Goal: Task Accomplishment & Management: Manage account settings

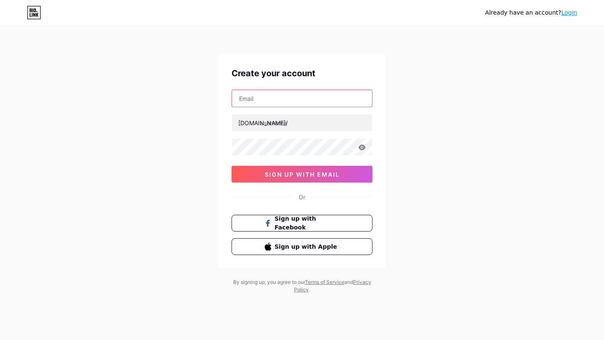
click at [288, 100] on input "text" at bounding box center [302, 98] width 140 height 17
type input "[EMAIL_ADDRESS][DOMAIN_NAME]"
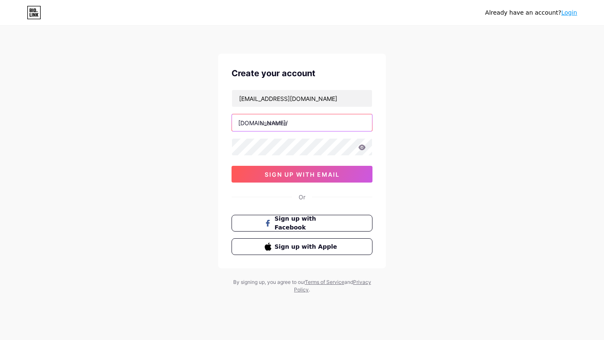
click at [298, 123] on input "text" at bounding box center [302, 122] width 140 height 17
type input "kibelebeautystudio"
click at [229, 139] on div "Create your account kibelebeautystudio@gmail.com bio.link/ kibelebeautystudio s…" at bounding box center [302, 161] width 168 height 215
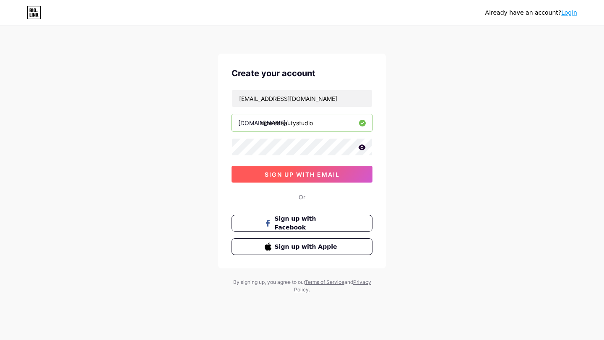
click at [282, 176] on span "sign up with email" at bounding box center [301, 174] width 75 height 7
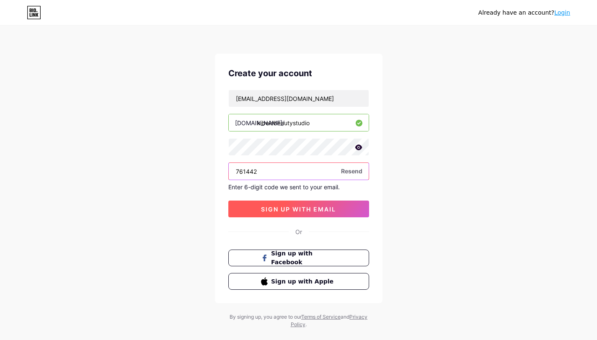
type input "761442"
click at [303, 210] on span "sign up with email" at bounding box center [298, 209] width 75 height 7
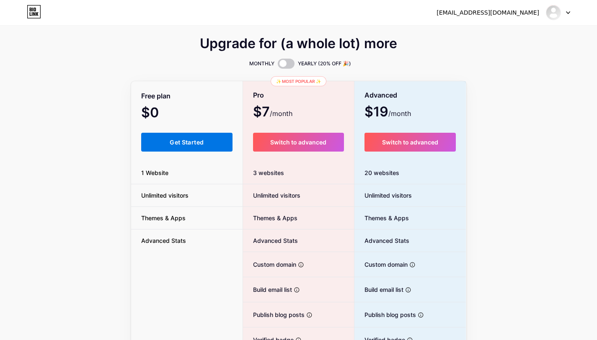
click at [182, 148] on button "Get Started" at bounding box center [187, 142] width 92 height 19
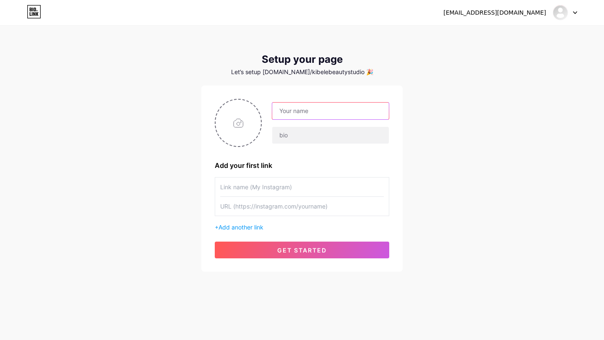
click at [303, 111] on input "text" at bounding box center [330, 111] width 117 height 17
type input "[EMAIL_ADDRESS][DOMAIN_NAME]"
click at [228, 120] on input "file" at bounding box center [237, 123] width 45 height 47
type input "C:\fakepath\kibele_logo.jpg"
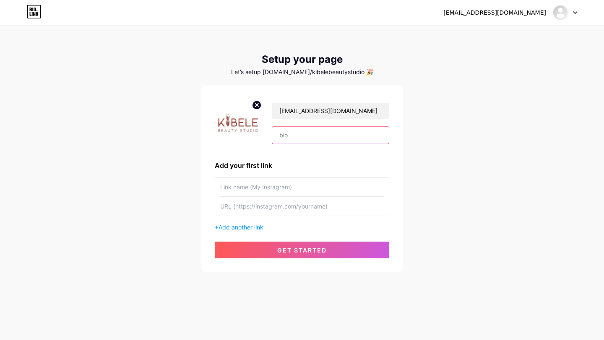
click at [303, 137] on input "text" at bounding box center [330, 135] width 117 height 17
click at [299, 135] on input "text" at bounding box center [330, 135] width 117 height 17
click at [455, 144] on div "kibelebeautystudio@gmail.com Dashboard Logout Setup your page Let’s setup bio.l…" at bounding box center [302, 149] width 604 height 299
click at [309, 131] on input "text" at bounding box center [330, 135] width 117 height 17
click at [304, 134] on input "text" at bounding box center [330, 135] width 117 height 17
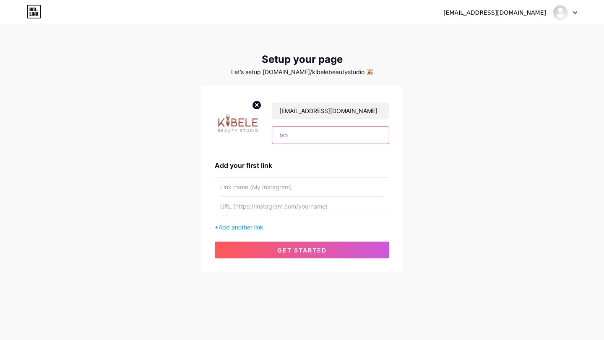
drag, startPoint x: 295, startPoint y: 135, endPoint x: 270, endPoint y: 134, distance: 25.2
click at [271, 134] on div "[EMAIL_ADDRESS][DOMAIN_NAME]" at bounding box center [325, 123] width 127 height 42
type input "Kibele Beauty Studio"
click at [265, 193] on input "text" at bounding box center [301, 187] width 163 height 19
click at [269, 209] on input "text" at bounding box center [301, 206] width 163 height 19
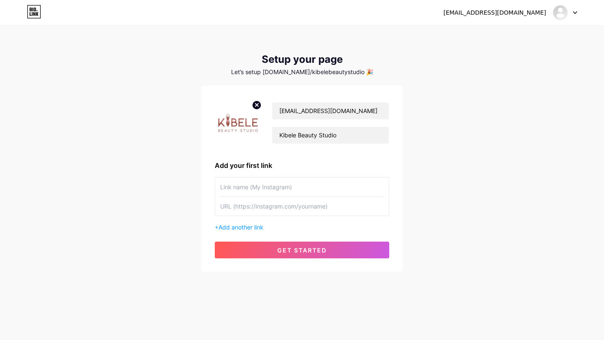
paste input "[URL][DOMAIN_NAME]"
type input "[URL][DOMAIN_NAME]"
click at [269, 189] on input "text" at bounding box center [301, 187] width 163 height 19
type input "İnstagram"
click at [246, 229] on span "Add another link" at bounding box center [240, 227] width 45 height 7
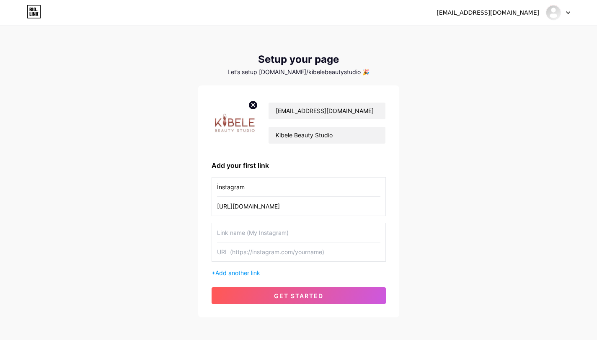
click at [275, 233] on input "text" at bounding box center [298, 232] width 163 height 19
type input "Google"
click at [305, 258] on input "text" at bounding box center [298, 252] width 163 height 19
click at [267, 253] on input "text" at bounding box center [298, 252] width 163 height 19
paste input "[URL][DOMAIN_NAME]"
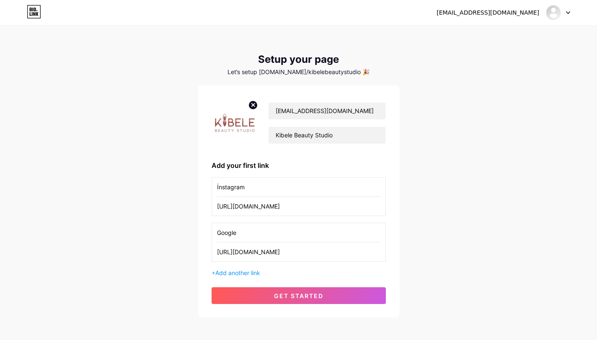
type input "[URL][DOMAIN_NAME]"
click at [431, 205] on div "kibelebeautystudio@gmail.com Dashboard Logout Setup your page Let’s setup bio.l…" at bounding box center [298, 172] width 597 height 345
click at [244, 271] on span "Add another link" at bounding box center [237, 272] width 45 height 7
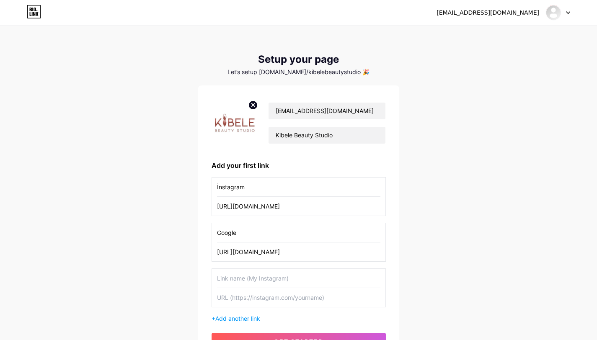
click at [241, 270] on input "text" at bounding box center [298, 278] width 163 height 19
type input "TikTok"
click at [234, 300] on input "text" at bounding box center [298, 297] width 163 height 19
paste input "[URL][EMAIL_ADDRESS][DOMAIN_NAME][DOMAIN_NAME]"
type input "[URL][EMAIL_ADDRESS][DOMAIN_NAME][DOMAIN_NAME]"
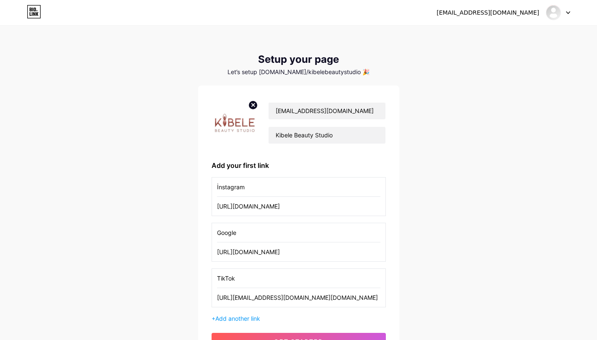
click at [474, 243] on div "kibelebeautystudio@gmail.com Dashboard Logout Setup your page Let’s setup bio.l…" at bounding box center [298, 195] width 597 height 390
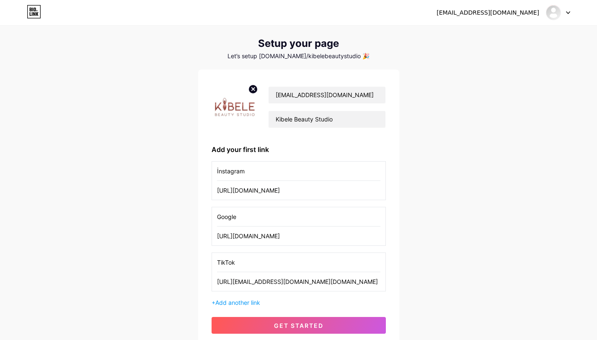
scroll to position [58, 0]
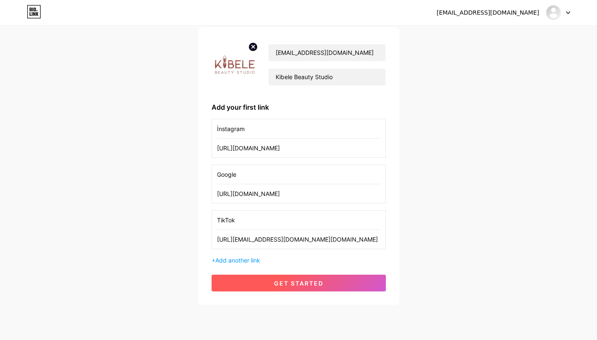
click at [267, 281] on button "get started" at bounding box center [299, 283] width 174 height 17
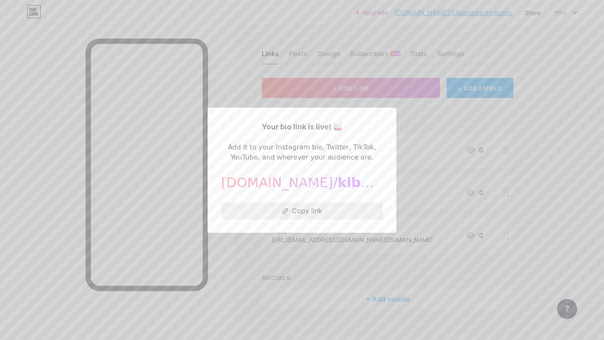
click at [315, 210] on button "Copy link" at bounding box center [302, 211] width 162 height 17
click at [245, 87] on div at bounding box center [302, 170] width 604 height 340
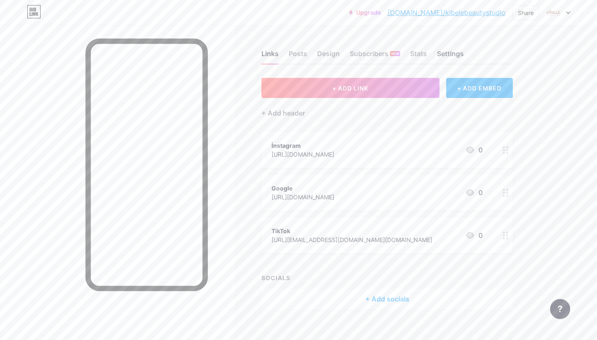
click at [446, 52] on div "Settings" at bounding box center [450, 56] width 27 height 15
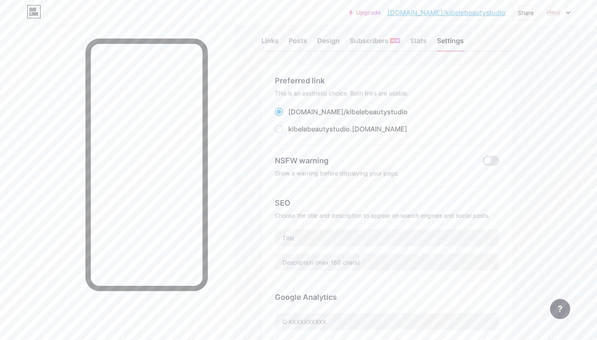
scroll to position [13, 0]
click at [299, 130] on span "kibelebeautystudio" at bounding box center [319, 129] width 62 height 8
click at [294, 134] on input "kibelebeautystudio .bio.link" at bounding box center [290, 136] width 5 height 5
radio input "true"
click at [414, 113] on div "bio.link/ kibelebeautystudio" at bounding box center [387, 112] width 225 height 10
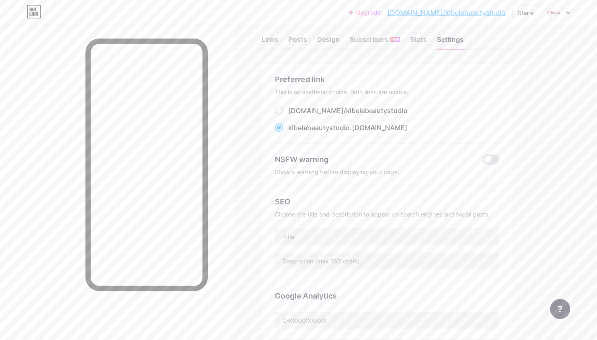
scroll to position [15, 0]
click at [495, 157] on span at bounding box center [491, 159] width 17 height 10
click at [483, 161] on input "checkbox" at bounding box center [483, 161] width 0 height 0
click at [486, 158] on span at bounding box center [491, 159] width 17 height 10
click at [483, 161] on input "checkbox" at bounding box center [483, 161] width 0 height 0
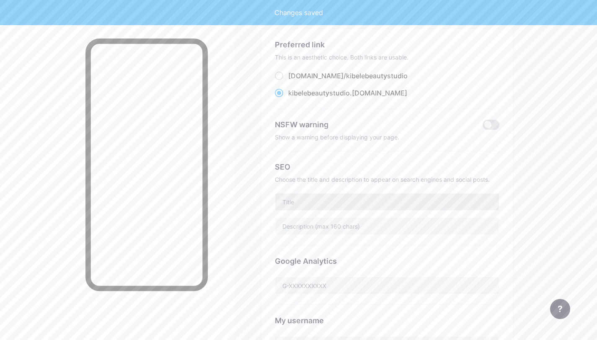
scroll to position [50, 0]
click at [305, 195] on input "text" at bounding box center [387, 200] width 224 height 17
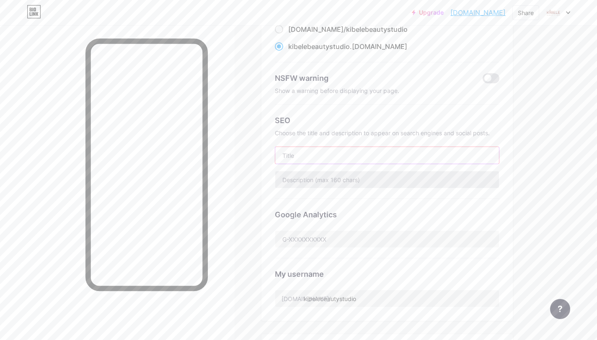
scroll to position [96, 0]
click at [249, 109] on div "Links Posts Design Subscribers NEW Stats Settings Preferred link This is an aes…" at bounding box center [274, 245] width 548 height 631
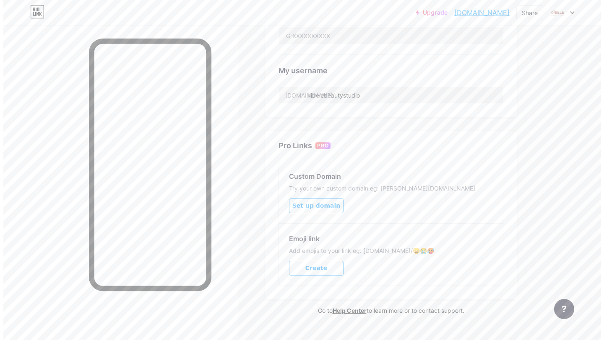
scroll to position [316, 0]
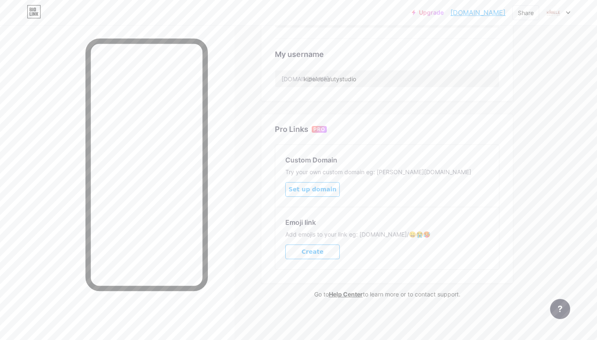
click at [319, 253] on span "Create" at bounding box center [313, 252] width 22 height 7
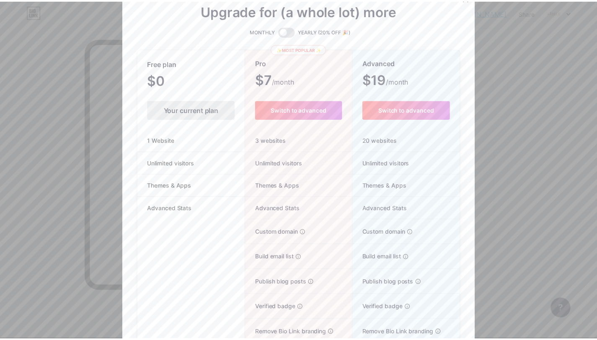
scroll to position [0, 0]
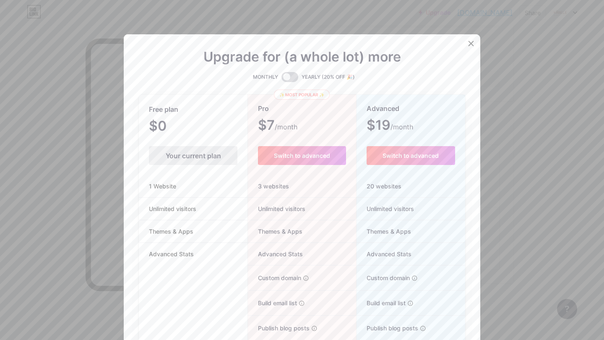
click at [290, 75] on span at bounding box center [289, 77] width 17 height 10
click at [281, 79] on input "checkbox" at bounding box center [281, 79] width 0 height 0
click at [282, 75] on span at bounding box center [289, 77] width 17 height 10
click at [281, 79] on input "checkbox" at bounding box center [281, 79] width 0 height 0
click at [297, 80] on div "MONTHLY YEARLY (20% OFF 🎉)" at bounding box center [302, 77] width 326 height 10
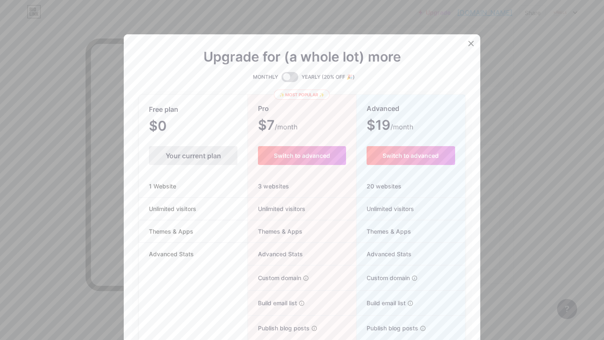
click at [293, 76] on span at bounding box center [289, 77] width 17 height 10
click at [281, 79] on input "checkbox" at bounding box center [281, 79] width 0 height 0
click at [285, 75] on span at bounding box center [289, 77] width 17 height 10
click at [281, 79] on input "checkbox" at bounding box center [281, 79] width 0 height 0
click at [469, 44] on icon at bounding box center [470, 43] width 7 height 7
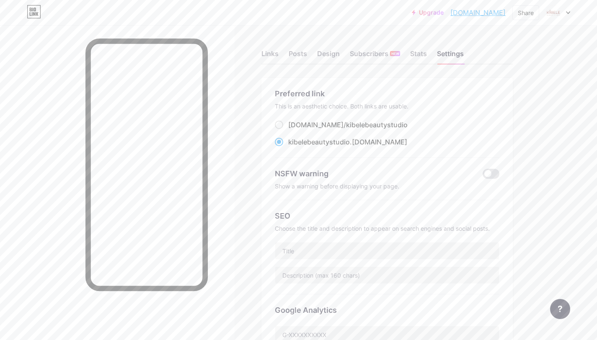
click at [570, 10] on div "Upgrade kibelebeautystu... [DOMAIN_NAME] Share Switch accounts [EMAIL_ADDRESS][…" at bounding box center [298, 12] width 597 height 15
click at [564, 11] on div at bounding box center [558, 12] width 24 height 15
click at [515, 87] on link "Account settings" at bounding box center [518, 95] width 104 height 23
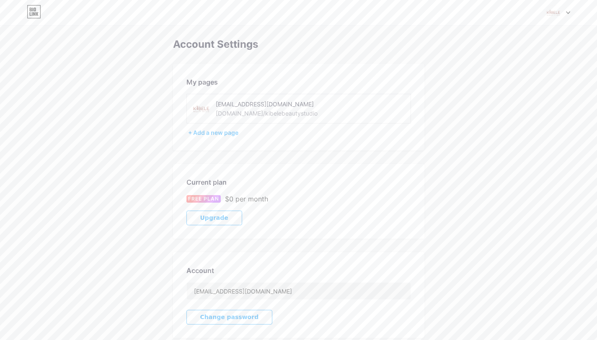
drag, startPoint x: 282, startPoint y: 104, endPoint x: 300, endPoint y: 104, distance: 18.0
click at [282, 104] on div "[EMAIL_ADDRESS][DOMAIN_NAME]" at bounding box center [275, 104] width 119 height 9
drag, startPoint x: 309, startPoint y: 103, endPoint x: 299, endPoint y: 104, distance: 9.7
click at [308, 103] on div "[EMAIL_ADDRESS][DOMAIN_NAME]" at bounding box center [275, 104] width 119 height 9
click at [299, 104] on div "[EMAIL_ADDRESS][DOMAIN_NAME]" at bounding box center [275, 104] width 119 height 9
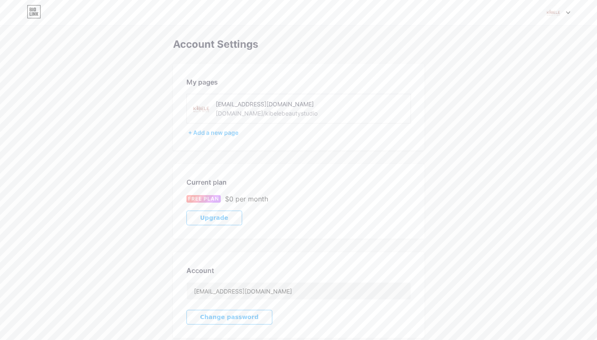
click at [302, 103] on div "[EMAIL_ADDRESS][DOMAIN_NAME]" at bounding box center [275, 104] width 119 height 9
drag, startPoint x: 302, startPoint y: 103, endPoint x: 298, endPoint y: 106, distance: 4.9
click at [302, 103] on div "[EMAIL_ADDRESS][DOMAIN_NAME]" at bounding box center [275, 104] width 119 height 9
click at [257, 111] on div "[DOMAIN_NAME]/kibelebeautystudio" at bounding box center [267, 113] width 102 height 9
click at [222, 132] on div "+ Add a new page" at bounding box center [299, 133] width 223 height 8
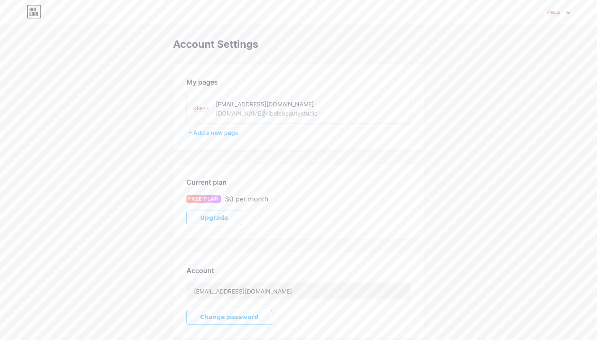
click at [249, 114] on div "[DOMAIN_NAME]/kibelebeautystudio" at bounding box center [267, 113] width 102 height 9
drag, startPoint x: 249, startPoint y: 114, endPoint x: 232, endPoint y: 98, distance: 23.1
click at [249, 114] on div "[DOMAIN_NAME]/kibelebeautystudio" at bounding box center [267, 113] width 102 height 9
drag, startPoint x: 203, startPoint y: 84, endPoint x: 431, endPoint y: 83, distance: 228.0
click at [235, 92] on div "My pages kibelebeautystudio@gmail.com bio.link/kibelebeautystudio + Add a new p…" at bounding box center [298, 107] width 251 height 87
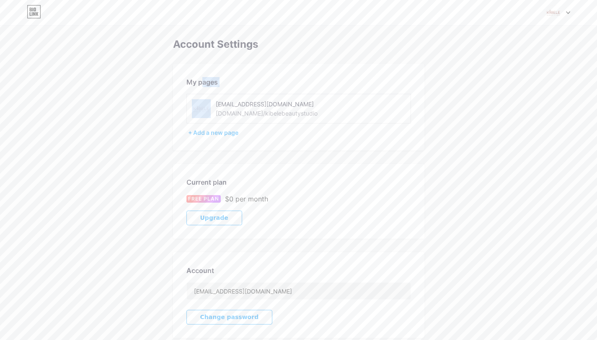
click at [552, 13] on img at bounding box center [554, 13] width 16 height 16
click at [505, 95] on link "Dashboard" at bounding box center [518, 95] width 104 height 23
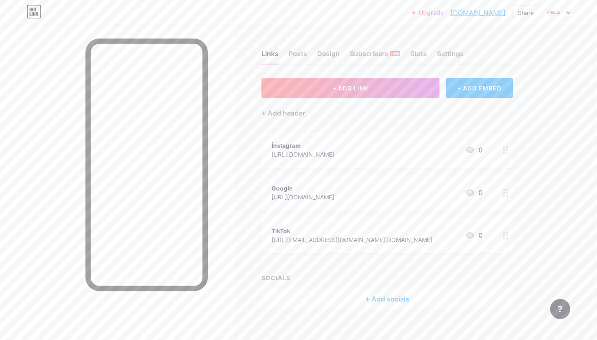
click at [333, 144] on div "İnstagram" at bounding box center [303, 145] width 63 height 9
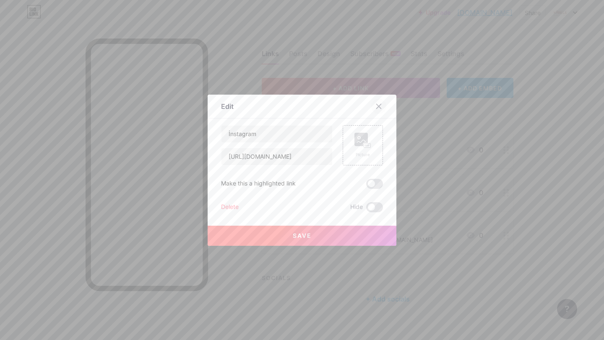
click at [376, 107] on icon at bounding box center [378, 106] width 5 height 5
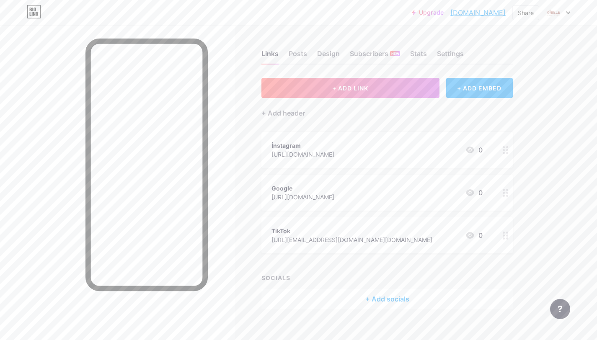
click at [382, 140] on div "İnstagram https://www.instagram.com/kibelebeautystudio/ 0" at bounding box center [387, 150] width 251 height 36
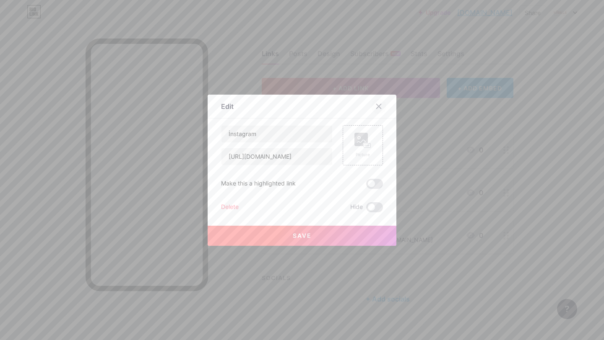
click at [381, 105] on div at bounding box center [378, 106] width 15 height 15
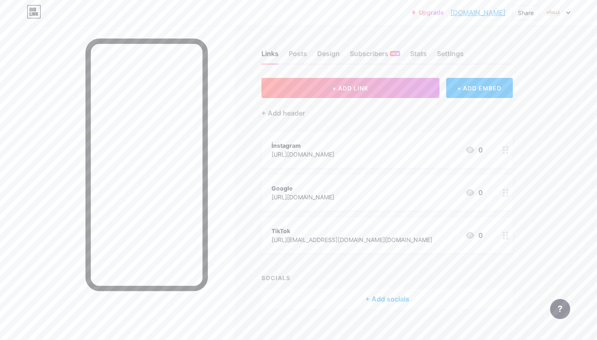
click at [432, 185] on div "Google https://share.google/ZyACrHoIuMFZGyUQz 0" at bounding box center [377, 192] width 211 height 19
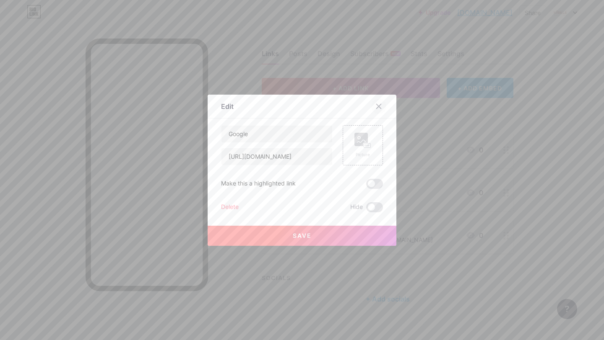
click at [371, 104] on div at bounding box center [378, 106] width 15 height 15
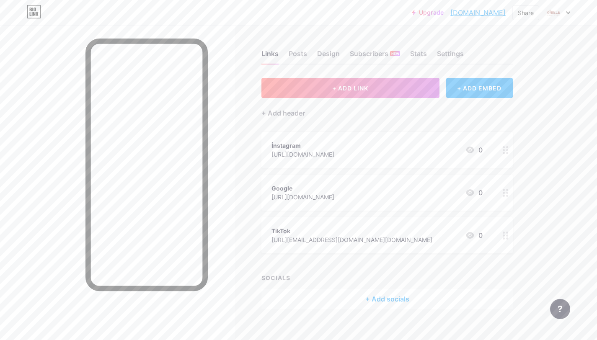
click at [383, 296] on div "+ Add socials" at bounding box center [387, 299] width 251 height 20
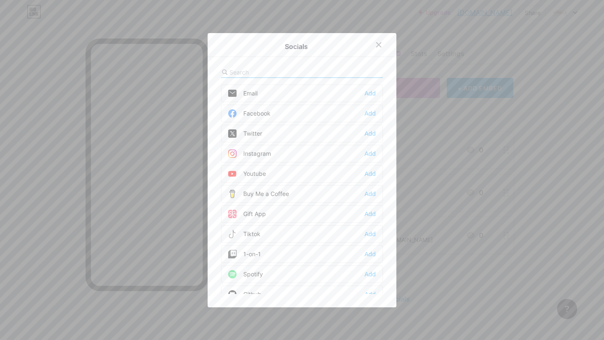
click at [310, 111] on div "Facebook Add" at bounding box center [302, 114] width 162 height 18
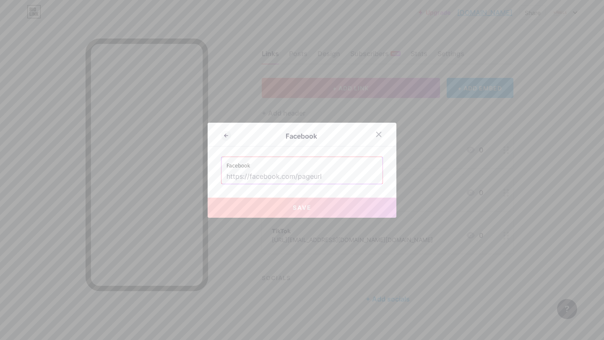
click at [327, 176] on input "text" at bounding box center [301, 177] width 151 height 14
paste input "https://www.facebook.com/people/Kibele-Beauty-Studio/61571436430406/"
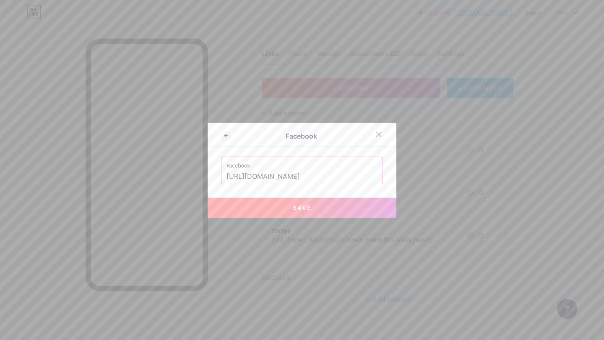
scroll to position [0, 91]
type input "https://www.facebook.com/people/Kibele-Beauty-Studio/61571436430406/"
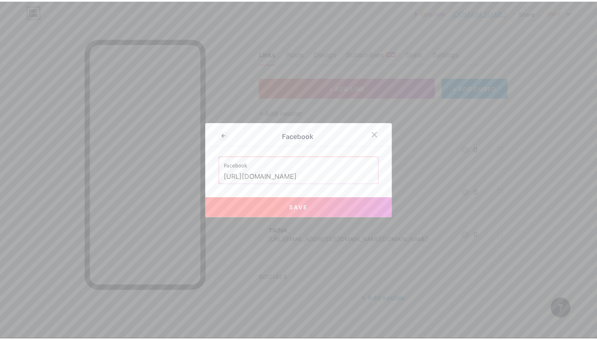
scroll to position [0, 0]
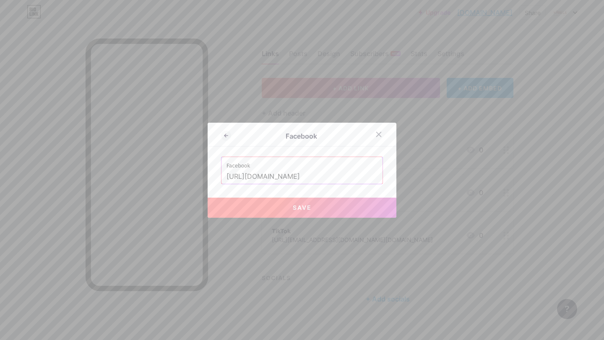
click at [319, 205] on button "Save" at bounding box center [301, 208] width 189 height 20
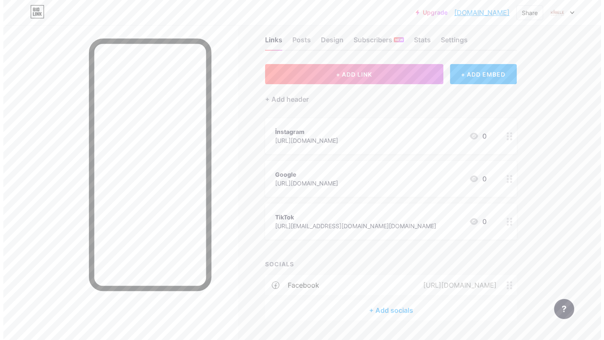
scroll to position [36, 0]
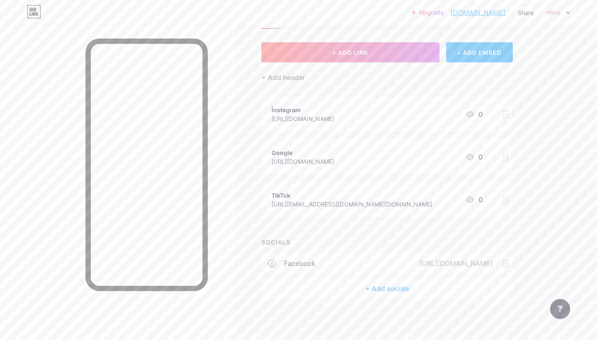
click at [380, 288] on div "+ Add socials" at bounding box center [387, 289] width 251 height 20
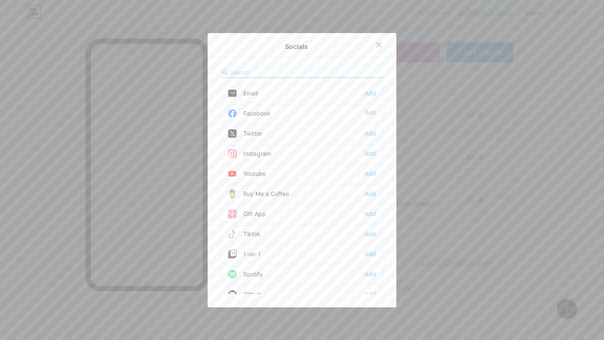
click at [281, 155] on div "Instagram Add" at bounding box center [302, 154] width 162 height 18
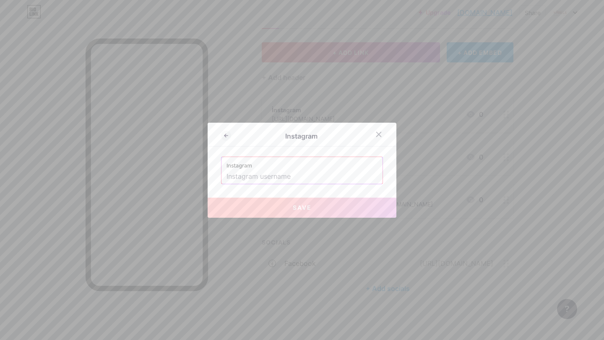
click at [321, 174] on input "text" at bounding box center [301, 177] width 151 height 14
type input "Kibele Beauty Studio"
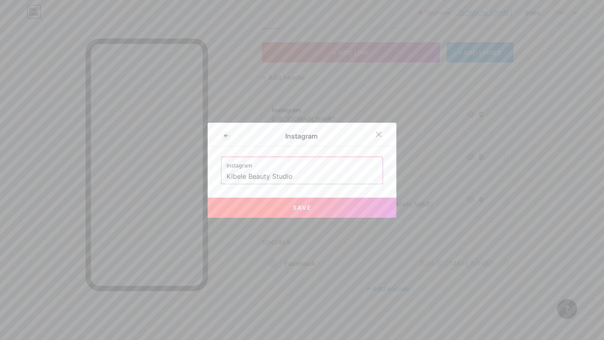
click at [311, 179] on input "Kibele Beauty Studio" at bounding box center [301, 177] width 151 height 14
drag, startPoint x: 248, startPoint y: 178, endPoint x: 205, endPoint y: 169, distance: 44.5
click at [207, 174] on div "Instagram Instagram Kibele Beauty Studio Save" at bounding box center [301, 170] width 189 height 95
click at [276, 205] on button "Save" at bounding box center [301, 208] width 189 height 20
type input "https://instagram.com/kibelebeautystudio"
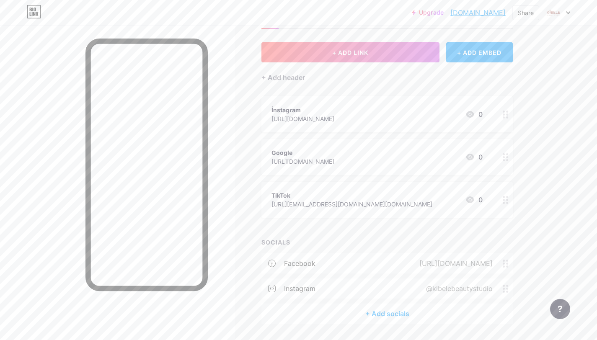
click at [435, 158] on div "Google https://share.google/ZyACrHoIuMFZGyUQz 0" at bounding box center [377, 157] width 211 height 19
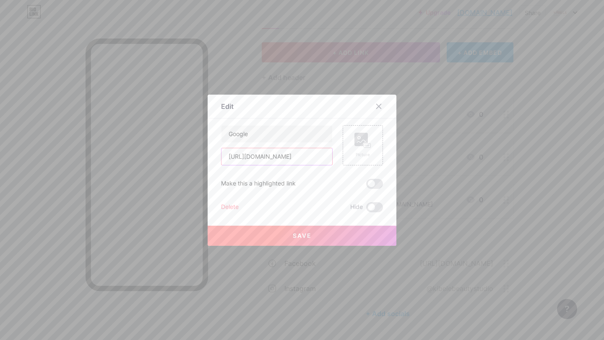
click at [308, 156] on input "[URL][DOMAIN_NAME]" at bounding box center [276, 156] width 111 height 17
click at [324, 158] on input "[URL][DOMAIN_NAME]" at bounding box center [276, 156] width 111 height 17
click at [226, 156] on input "[URL][DOMAIN_NAME]" at bounding box center [276, 156] width 111 height 17
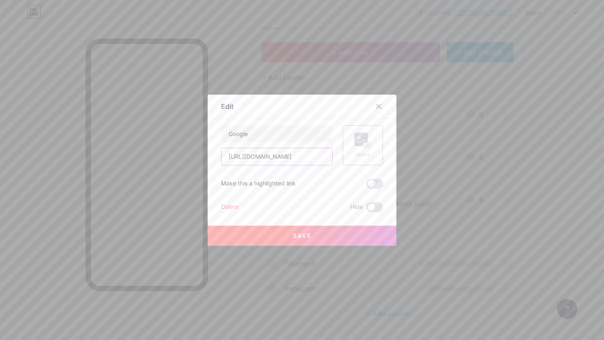
drag, startPoint x: 227, startPoint y: 156, endPoint x: 153, endPoint y: 158, distance: 74.2
click at [153, 158] on div "Edit Content YouTube Play YouTube video without leaving your page. ADD Vimeo Pl…" at bounding box center [302, 170] width 604 height 340
click at [229, 158] on input "[URL][DOMAIN_NAME]" at bounding box center [276, 156] width 111 height 17
click at [225, 156] on input "[URL][DOMAIN_NAME]" at bounding box center [276, 156] width 111 height 17
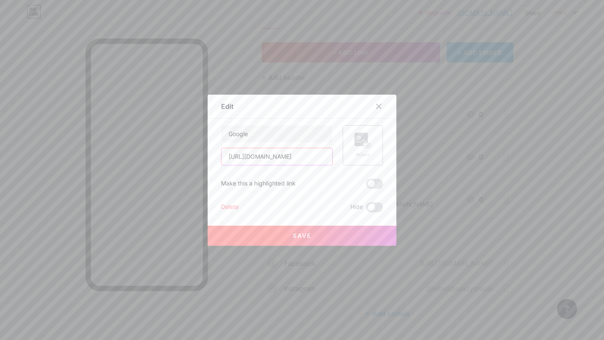
drag, startPoint x: 225, startPoint y: 156, endPoint x: 374, endPoint y: 156, distance: 148.8
click at [374, 156] on div "Google https://share.google/ZyACrHoIuMFZGyUQz Picture" at bounding box center [302, 145] width 162 height 40
click at [378, 106] on icon at bounding box center [378, 106] width 7 height 7
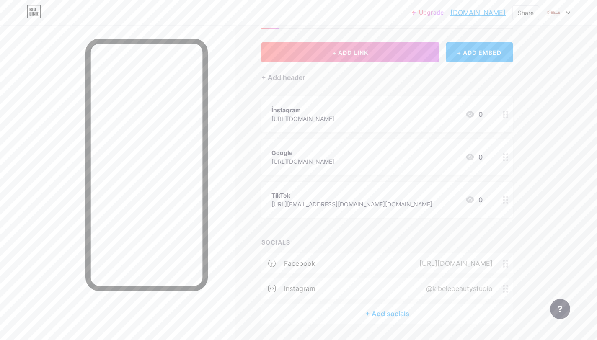
click at [377, 308] on div "+ Add socials" at bounding box center [387, 314] width 251 height 20
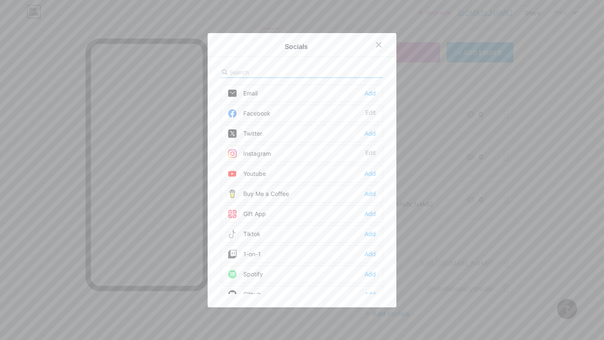
click at [250, 71] on input "text" at bounding box center [275, 72] width 93 height 9
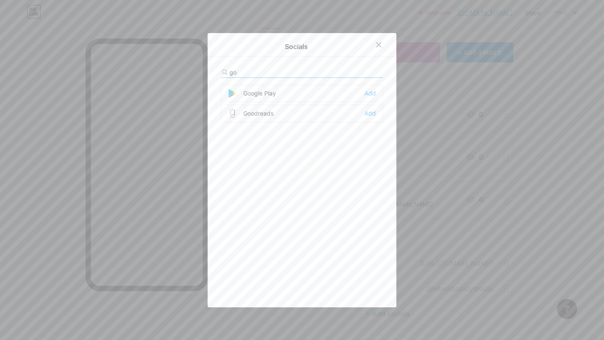
type input "g"
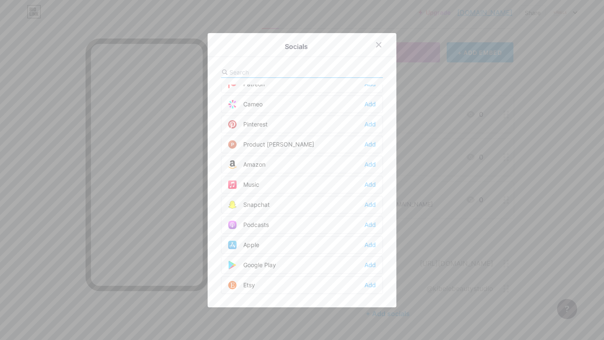
scroll to position [654, 0]
click at [378, 44] on icon at bounding box center [378, 44] width 7 height 7
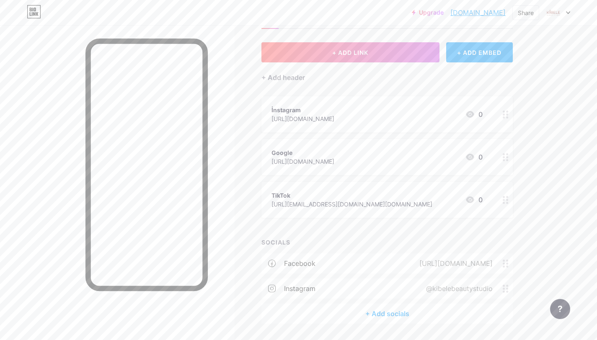
click at [379, 201] on div "[URL][EMAIL_ADDRESS][DOMAIN_NAME][DOMAIN_NAME]" at bounding box center [352, 204] width 161 height 9
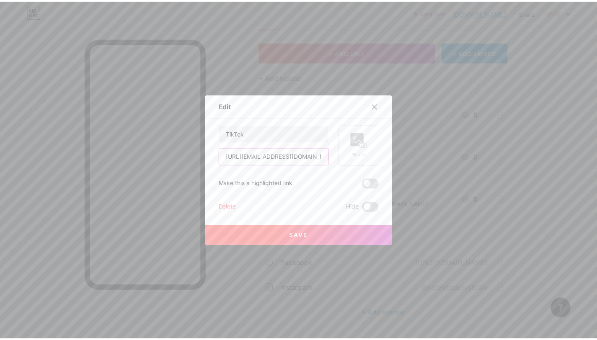
scroll to position [0, 23]
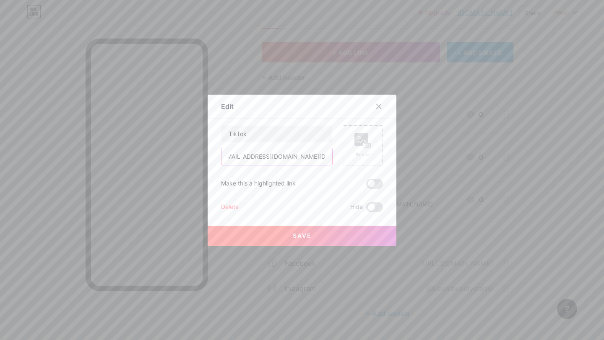
drag, startPoint x: 225, startPoint y: 157, endPoint x: 360, endPoint y: 153, distance: 134.6
click at [360, 153] on div "TikTok https://www.tiktok.com/@kibele.beauty.stu Picture" at bounding box center [302, 145] width 162 height 40
click at [375, 106] on icon at bounding box center [378, 106] width 7 height 7
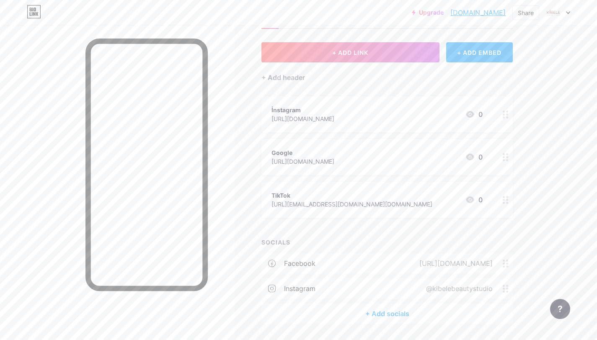
click at [396, 313] on div "+ Add socials" at bounding box center [387, 314] width 251 height 20
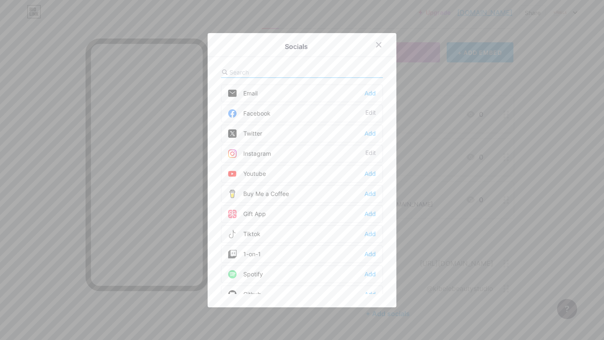
click at [280, 233] on div "Tiktok Add" at bounding box center [302, 234] width 162 height 18
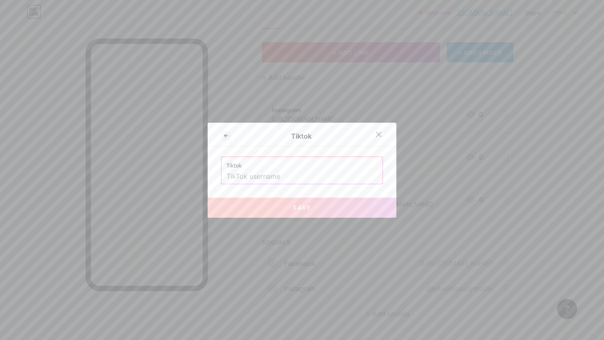
click at [298, 172] on input "text" at bounding box center [301, 177] width 151 height 14
paste input "[URL][EMAIL_ADDRESS][DOMAIN_NAME][DOMAIN_NAME]"
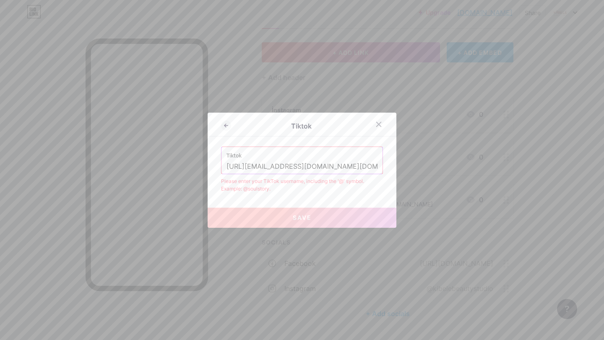
drag, startPoint x: 298, startPoint y: 166, endPoint x: 210, endPoint y: 167, distance: 88.0
click at [211, 168] on div "Tiktok Tiktok https://www.tiktok.com/@kibele.beauty.stu Please enter your TikTo…" at bounding box center [301, 170] width 189 height 115
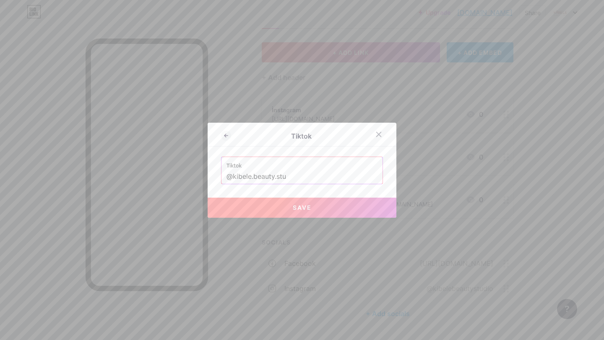
click at [296, 213] on button "Save" at bounding box center [301, 208] width 189 height 20
type input "https://tiktok.com/@kibele.beauty.stu"
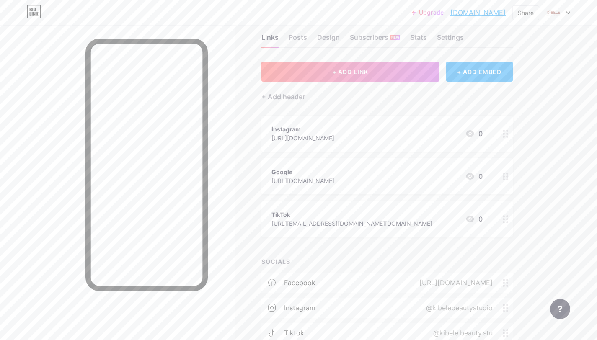
scroll to position [8, 0]
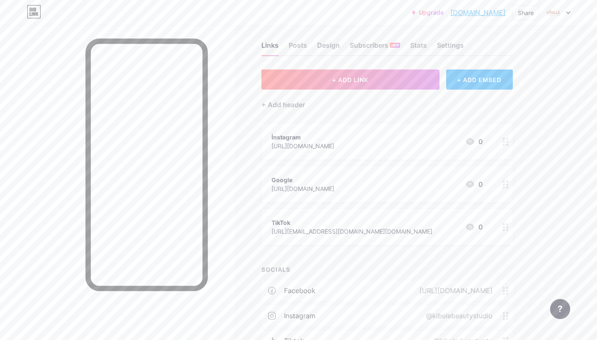
click at [417, 147] on div "İnstagram https://www.instagram.com/kibelebeautystudio/ 0" at bounding box center [377, 141] width 211 height 19
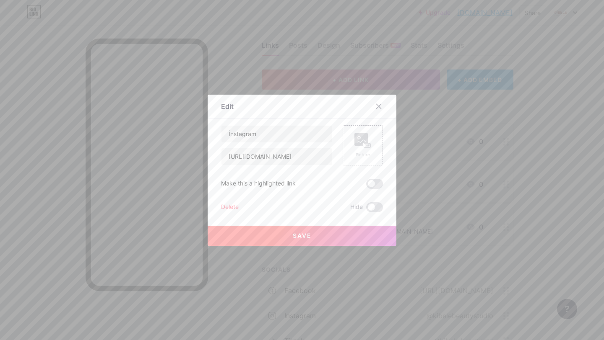
click at [233, 207] on div "Delete" at bounding box center [230, 207] width 18 height 10
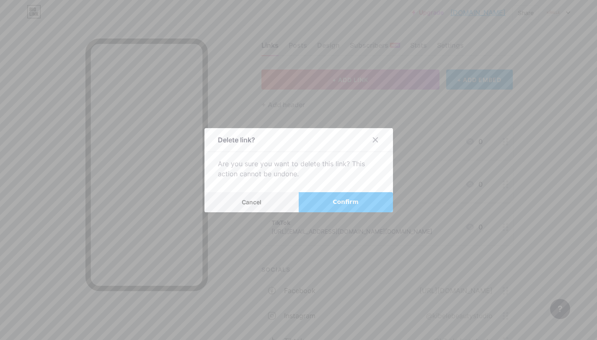
click at [342, 202] on span "Confirm" at bounding box center [346, 202] width 26 height 9
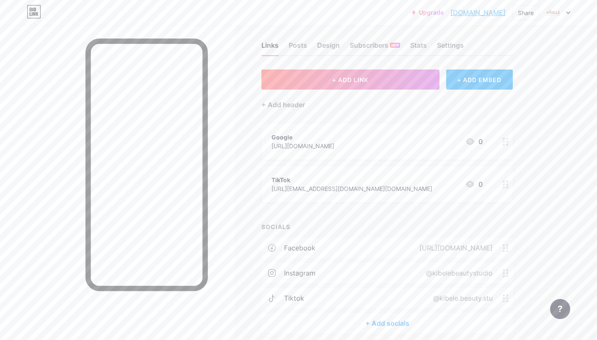
click at [419, 179] on div "TikTok https://www.tiktok.com/@kibele.beauty.stu 0" at bounding box center [377, 184] width 211 height 19
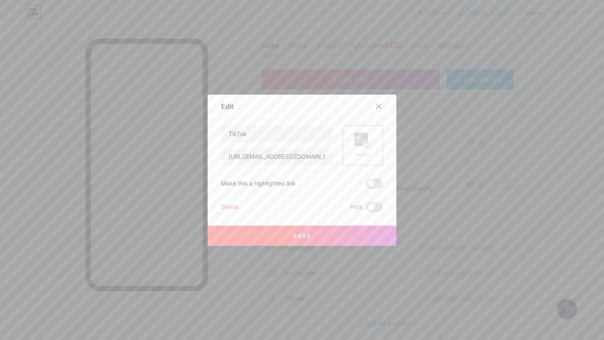
click at [230, 205] on div "Delete" at bounding box center [230, 207] width 18 height 10
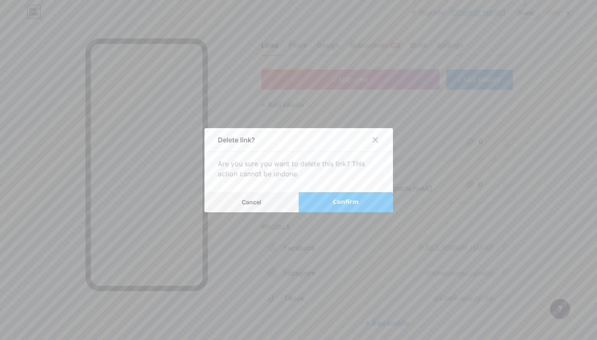
click at [357, 204] on span "Confirm" at bounding box center [346, 202] width 26 height 9
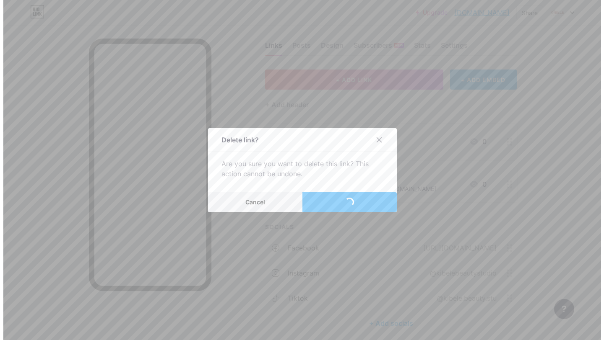
scroll to position [0, 0]
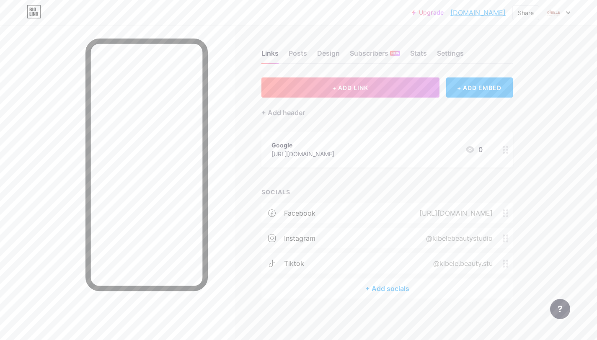
click at [379, 288] on div "+ Add socials" at bounding box center [387, 289] width 251 height 20
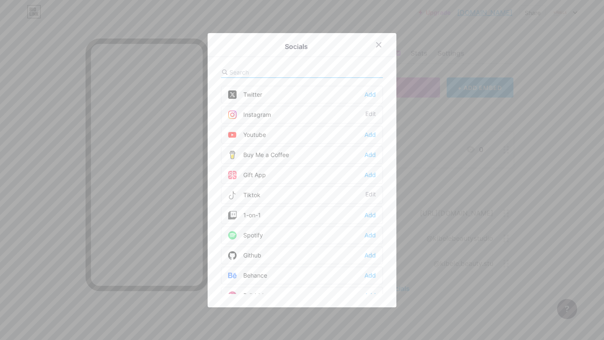
scroll to position [0, 0]
click at [378, 44] on icon at bounding box center [378, 44] width 7 height 7
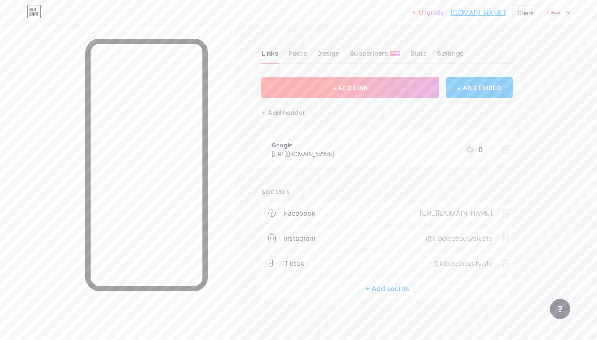
click at [346, 88] on span "+ ADD LINK" at bounding box center [350, 87] width 36 height 7
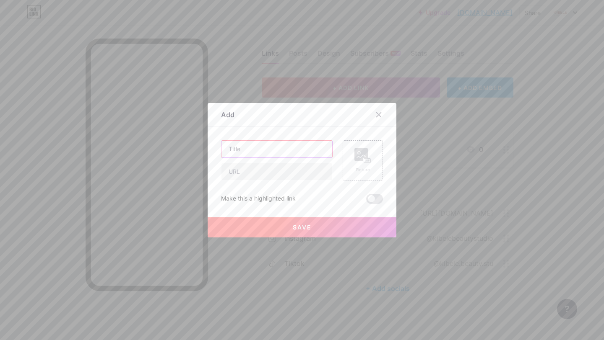
click at [303, 148] on input "text" at bounding box center [276, 149] width 111 height 17
type input "İnstagram"
click at [286, 179] on input "text" at bounding box center [276, 171] width 111 height 17
paste input "[URL][DOMAIN_NAME]"
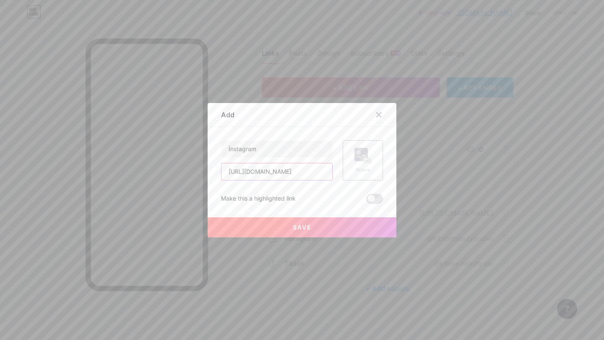
type input "[URL][DOMAIN_NAME]"
click at [303, 228] on span "Save" at bounding box center [302, 227] width 19 height 7
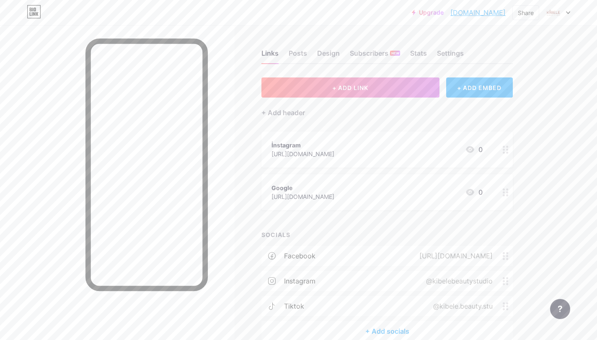
click at [334, 158] on div "[URL][DOMAIN_NAME]" at bounding box center [303, 154] width 63 height 9
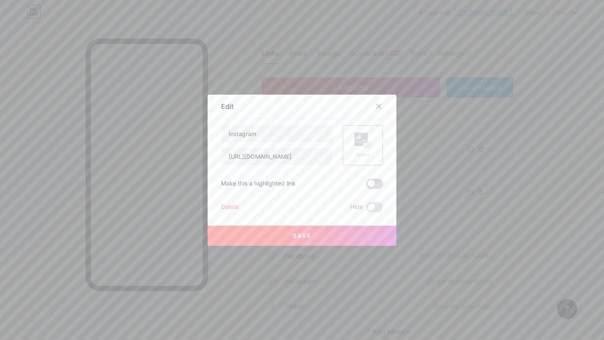
click at [371, 183] on span at bounding box center [374, 184] width 17 height 10
click at [366, 186] on input "checkbox" at bounding box center [366, 186] width 0 height 0
click at [334, 235] on button "Save" at bounding box center [301, 236] width 189 height 20
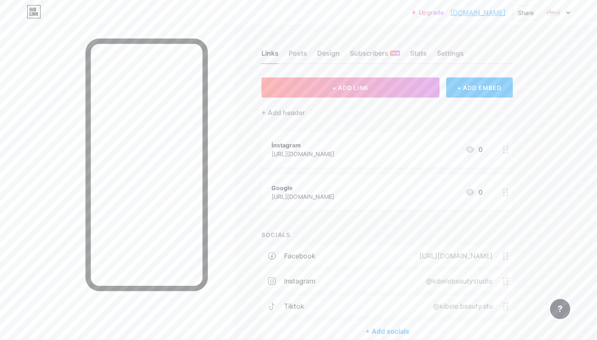
click at [334, 190] on div "Google" at bounding box center [303, 188] width 63 height 9
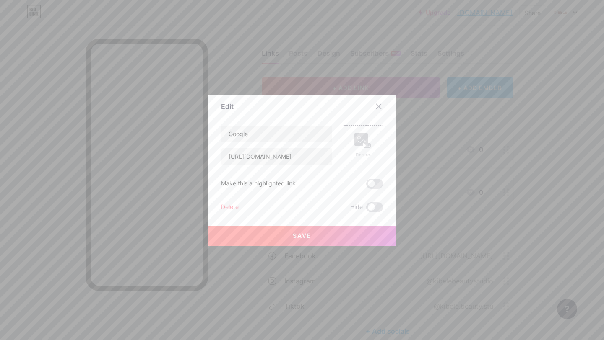
click at [372, 184] on span at bounding box center [374, 184] width 17 height 10
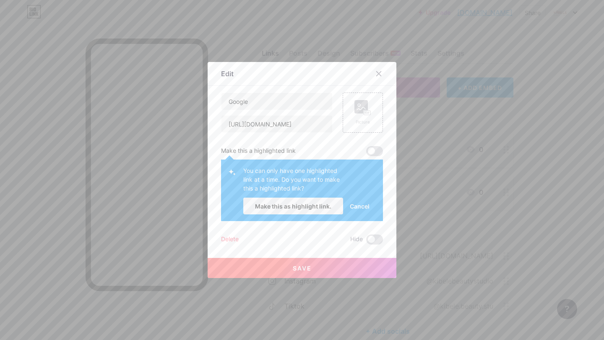
click at [366, 150] on span at bounding box center [374, 151] width 17 height 10
click at [371, 148] on span at bounding box center [374, 151] width 17 height 10
click at [375, 150] on span at bounding box center [374, 151] width 17 height 10
click at [303, 206] on span "Make this as highlight link." at bounding box center [293, 206] width 76 height 7
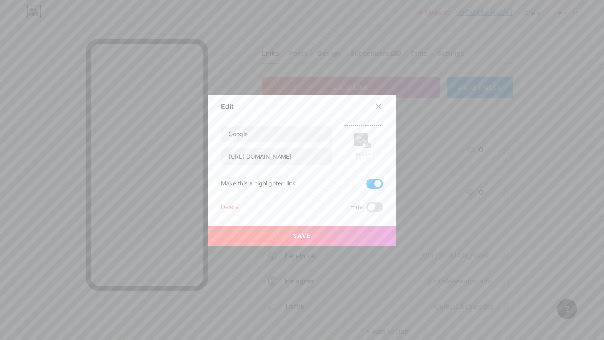
click at [300, 239] on button "Save" at bounding box center [301, 236] width 189 height 20
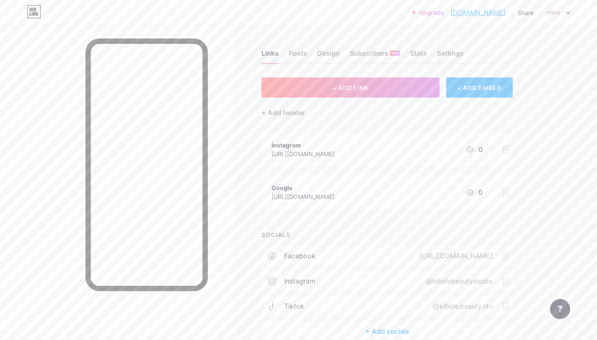
click at [383, 303] on div "tiktok @kibele.beauty.stu" at bounding box center [387, 306] width 251 height 20
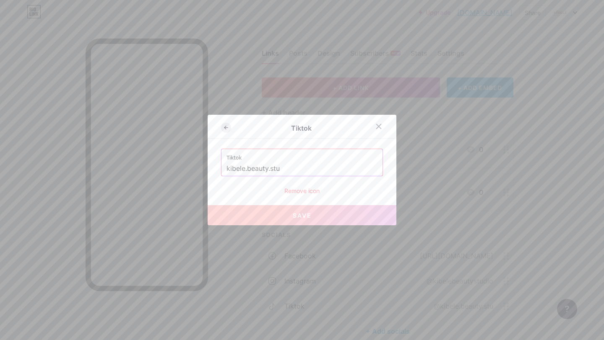
click at [224, 127] on icon at bounding box center [225, 127] width 2 height 3
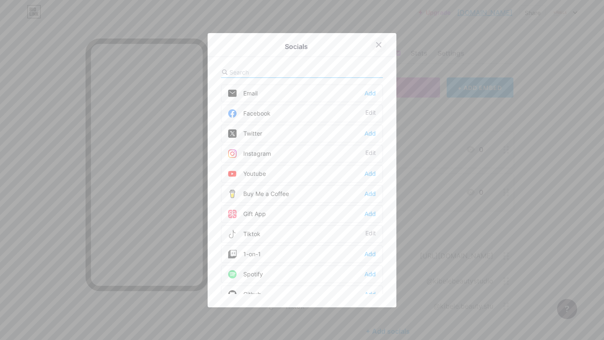
click at [372, 44] on div at bounding box center [378, 44] width 15 height 15
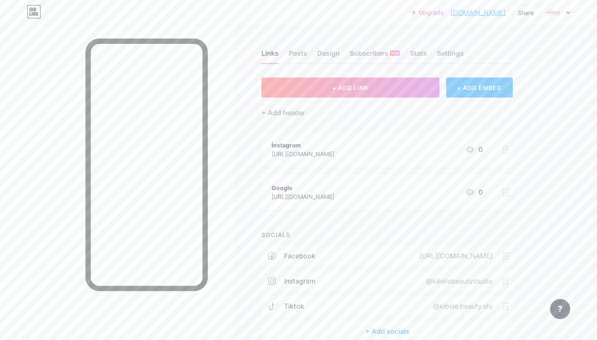
click at [406, 253] on div "https://www.facebook.com/people/Kibele-Beauty-Studio/61571436430406/" at bounding box center [454, 256] width 97 height 10
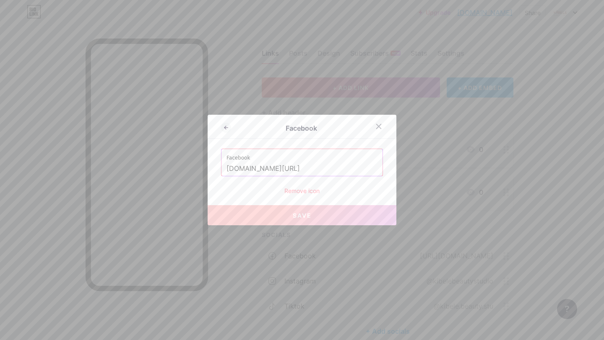
scroll to position [0, 68]
drag, startPoint x: 224, startPoint y: 168, endPoint x: 395, endPoint y: 172, distance: 171.0
click at [404, 172] on div "Facebook Facebook www.facebook.com/people/Kibele-Beauty-Studio/61571436430406/ …" at bounding box center [302, 170] width 604 height 340
click at [238, 172] on input "[DOMAIN_NAME][URL]" at bounding box center [301, 169] width 151 height 14
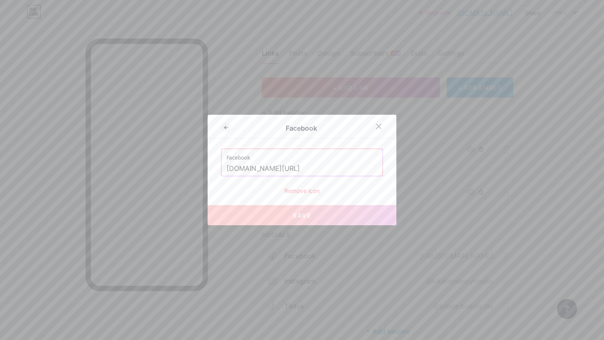
drag, startPoint x: 233, startPoint y: 168, endPoint x: 189, endPoint y: 165, distance: 43.7
click at [179, 163] on div "Facebook Facebook www.facebook.com/people/Kibele-Beauty-Studio/61571436430406/ …" at bounding box center [302, 170] width 604 height 340
click at [226, 172] on input "[DOMAIN_NAME][URL]" at bounding box center [301, 169] width 151 height 14
drag, startPoint x: 223, startPoint y: 169, endPoint x: 435, endPoint y: 167, distance: 211.7
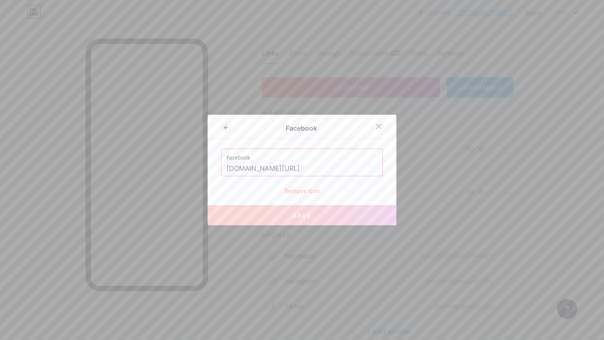
click at [435, 167] on div "Facebook Facebook www.facebook.com/people/Kibele-Beauty-Studio/61571436430406/ …" at bounding box center [302, 170] width 604 height 340
click at [377, 128] on icon at bounding box center [378, 126] width 5 height 5
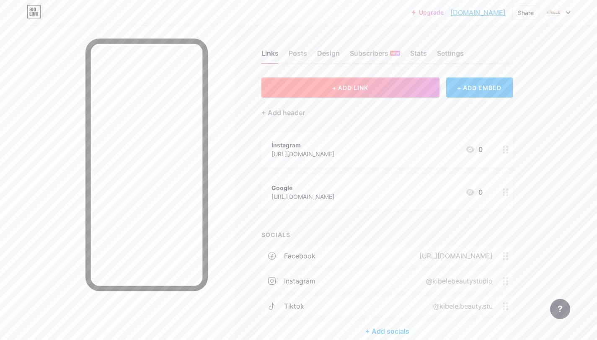
click at [379, 90] on button "+ ADD LINK" at bounding box center [351, 88] width 178 height 20
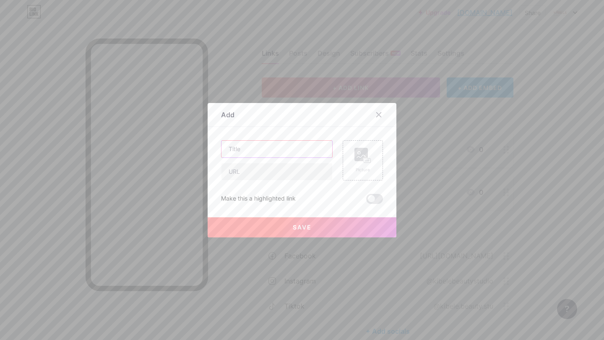
click at [263, 149] on input "text" at bounding box center [276, 149] width 111 height 17
type input "Facebook"
click at [258, 174] on input "text" at bounding box center [276, 171] width 111 height 17
paste input "[DOMAIN_NAME][URL]"
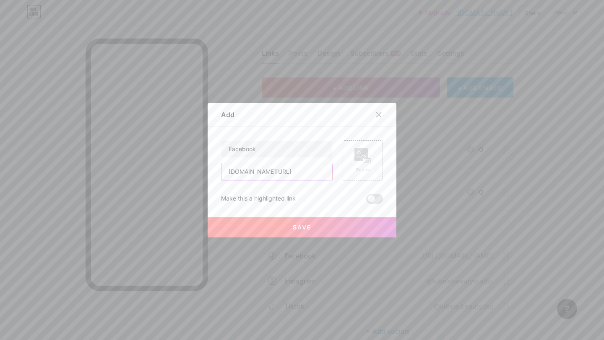
type input "[DOMAIN_NAME][URL]"
click at [308, 224] on span "Save" at bounding box center [302, 227] width 19 height 7
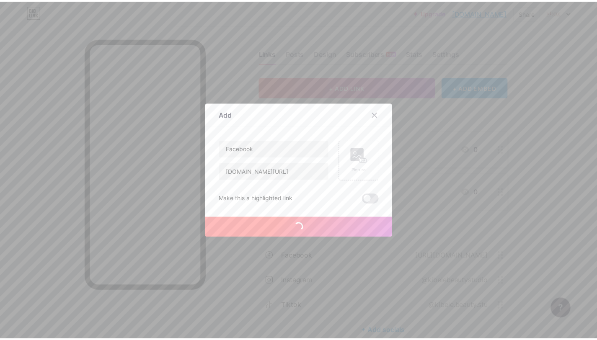
scroll to position [0, 0]
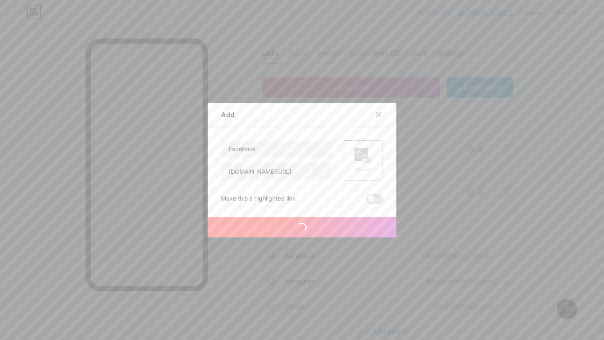
click at [374, 197] on span at bounding box center [374, 199] width 17 height 10
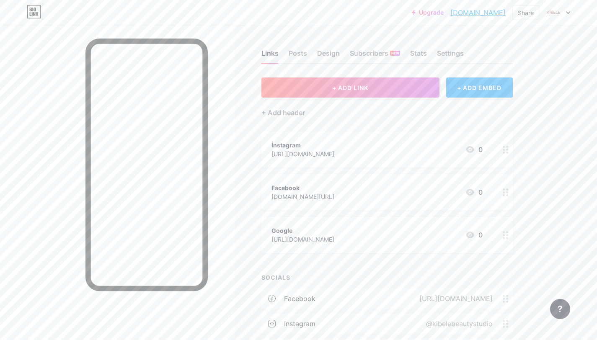
click at [334, 194] on div "[DOMAIN_NAME][URL]" at bounding box center [303, 196] width 63 height 9
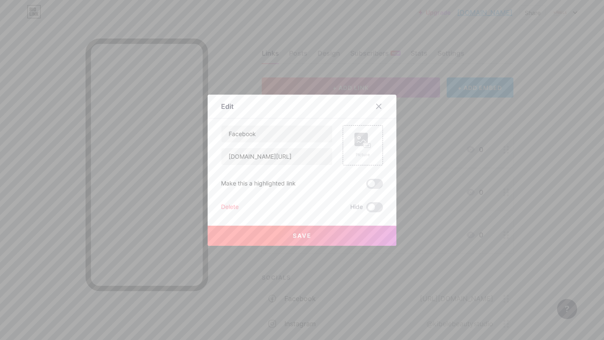
click at [370, 181] on span at bounding box center [374, 184] width 17 height 10
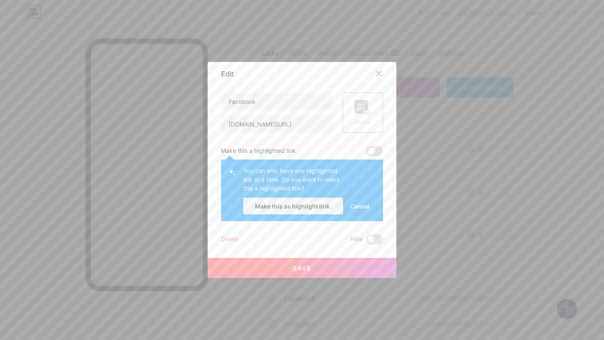
click at [377, 148] on span at bounding box center [374, 151] width 17 height 10
click at [373, 151] on span at bounding box center [374, 151] width 17 height 10
click at [308, 202] on button "Make this as highlight link." at bounding box center [293, 206] width 100 height 17
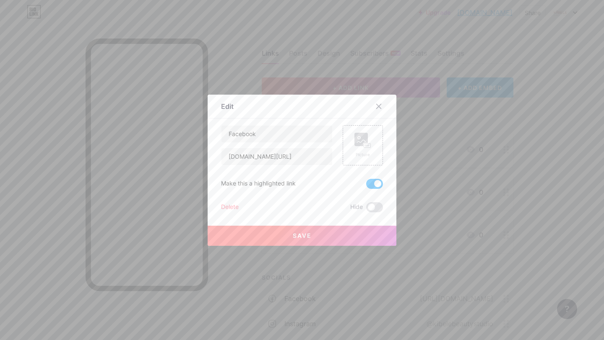
click at [318, 237] on button "Save" at bounding box center [301, 236] width 189 height 20
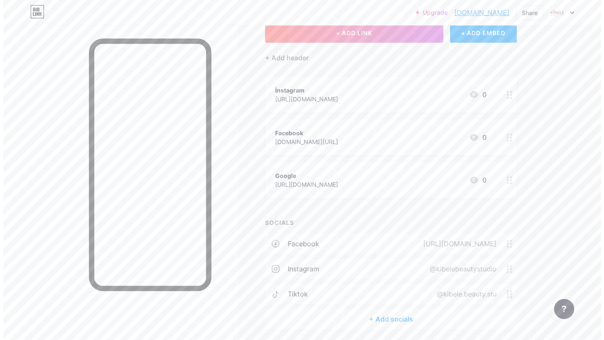
scroll to position [57, 0]
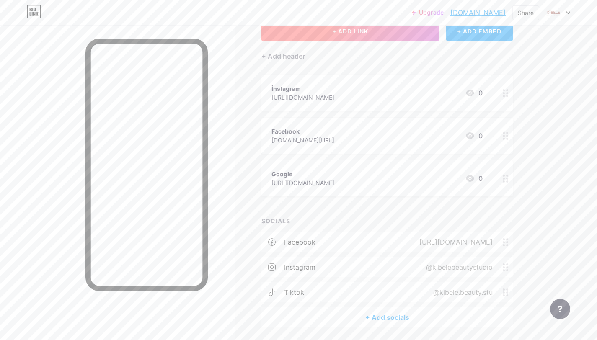
click at [312, 36] on button "+ ADD LINK" at bounding box center [351, 31] width 178 height 20
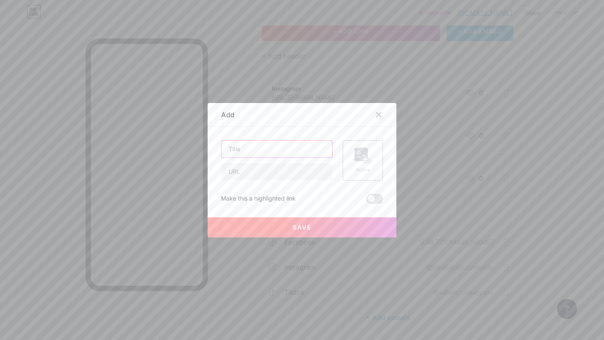
click at [277, 150] on input "text" at bounding box center [276, 149] width 111 height 17
type input "TikTok"
click at [269, 178] on input "text" at bounding box center [276, 171] width 111 height 17
paste input "[URL][EMAIL_ADDRESS][DOMAIN_NAME][DOMAIN_NAME]"
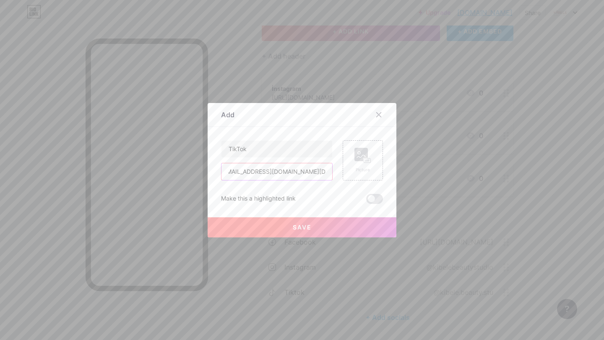
type input "[URL][EMAIL_ADDRESS][DOMAIN_NAME][DOMAIN_NAME]"
click at [309, 230] on button "Save" at bounding box center [301, 228] width 189 height 20
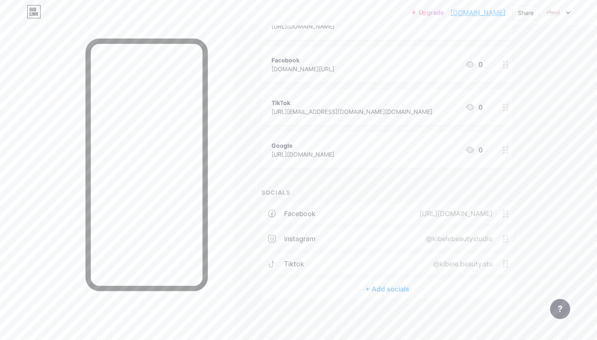
scroll to position [129, 0]
click at [464, 211] on div "https://www.facebook.com/people/Kibele-Beauty-Studio/61571436430406/" at bounding box center [454, 213] width 97 height 10
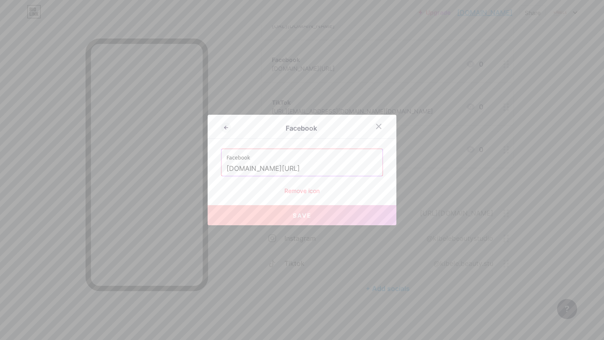
click at [308, 191] on div "Remove icon" at bounding box center [302, 191] width 162 height 9
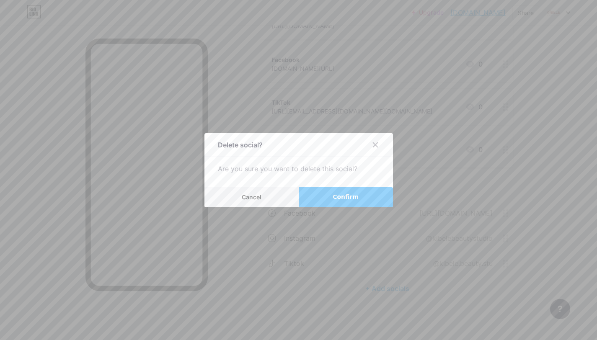
click at [355, 201] on span "Confirm" at bounding box center [346, 197] width 26 height 9
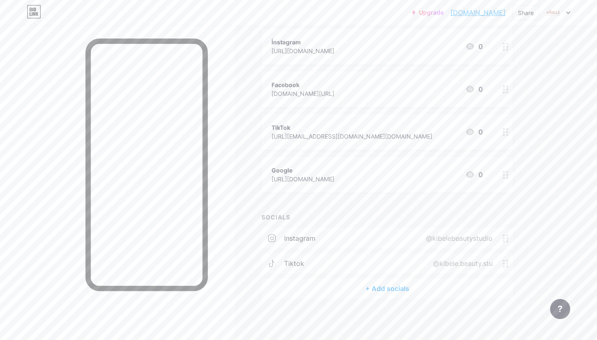
click at [441, 235] on div "@kibelebeautystudio" at bounding box center [458, 238] width 90 height 10
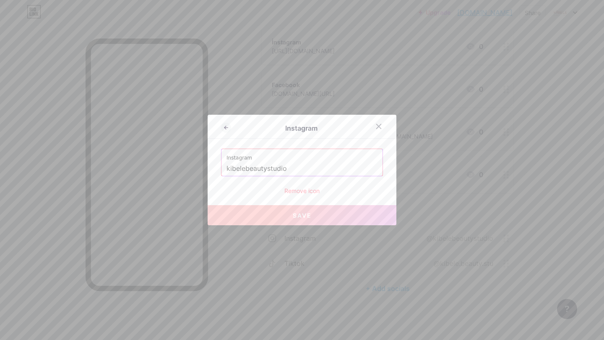
click at [319, 192] on div "Remove icon" at bounding box center [302, 191] width 162 height 9
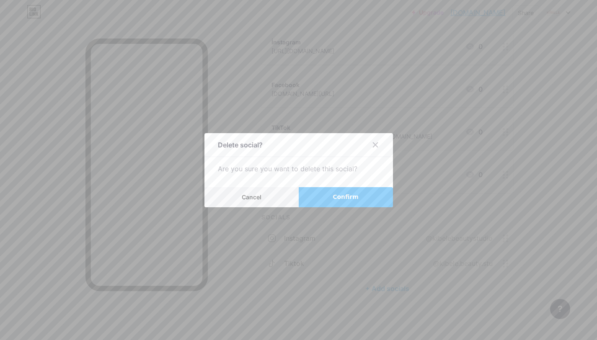
click at [334, 201] on span "Confirm" at bounding box center [346, 197] width 26 height 9
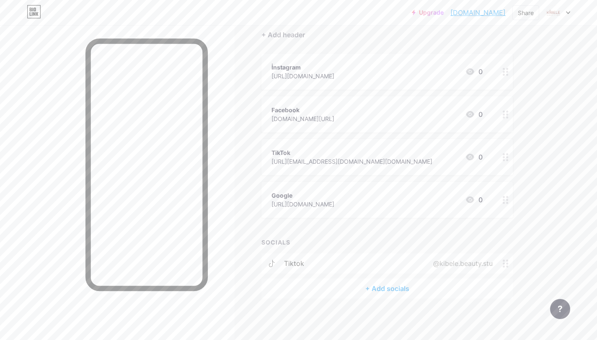
click at [458, 262] on div "@kibele.beauty.stu" at bounding box center [461, 264] width 83 height 10
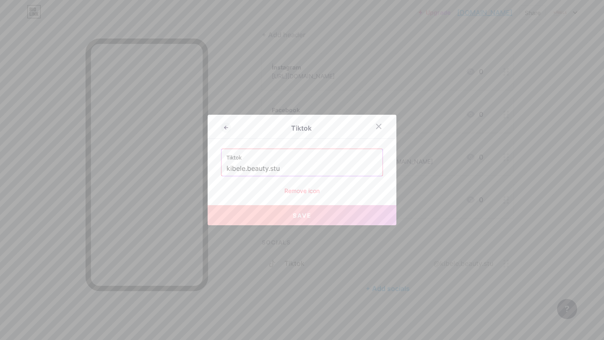
click at [302, 192] on div "Remove icon" at bounding box center [302, 191] width 162 height 9
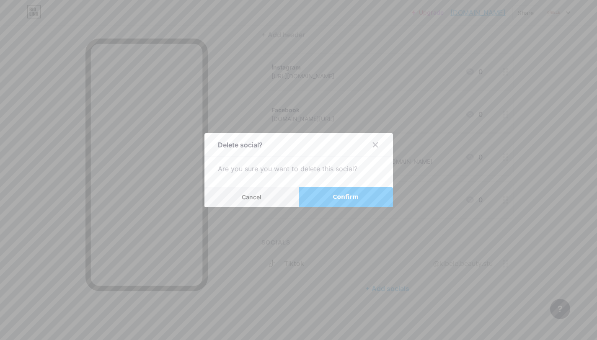
click at [355, 201] on span "Confirm" at bounding box center [346, 197] width 26 height 9
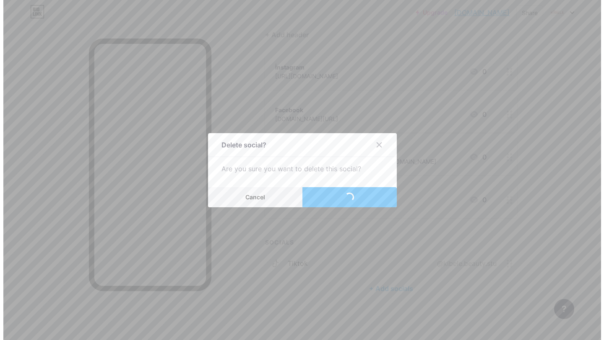
scroll to position [53, 0]
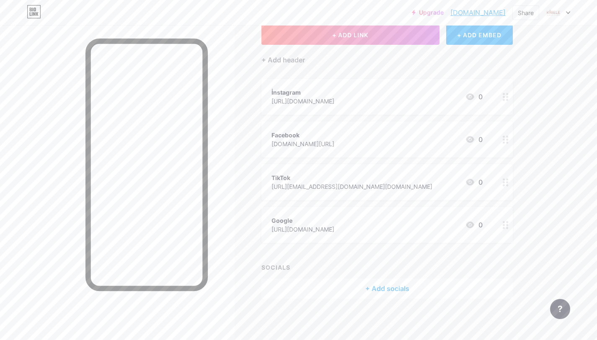
click at [554, 227] on div "Upgrade kibelebeautystu... kibelebeautystudio.bio.link Share Switch accounts ki…" at bounding box center [298, 144] width 597 height 394
click at [278, 62] on div "+ Add header" at bounding box center [284, 60] width 44 height 10
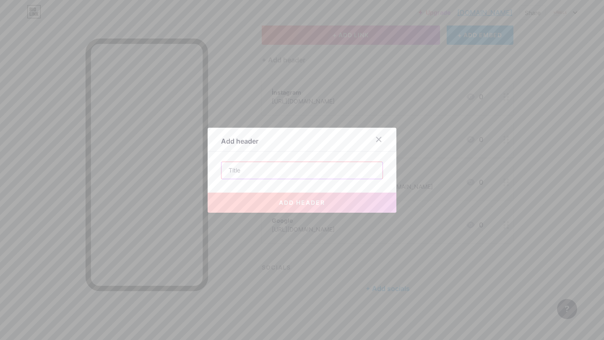
click at [260, 172] on input "text" at bounding box center [301, 170] width 161 height 17
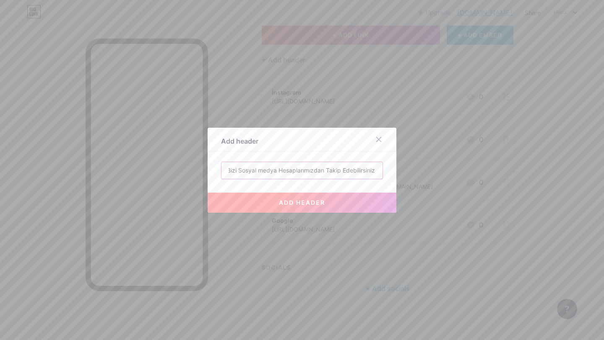
scroll to position [0, 3]
type input "Bizi Sosyal medya Hesaplarımızdan Takip Edebilirsiniz!"
click at [282, 203] on span "add header" at bounding box center [302, 202] width 46 height 7
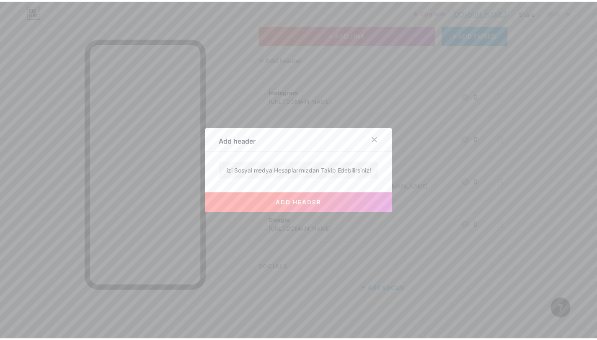
scroll to position [0, 0]
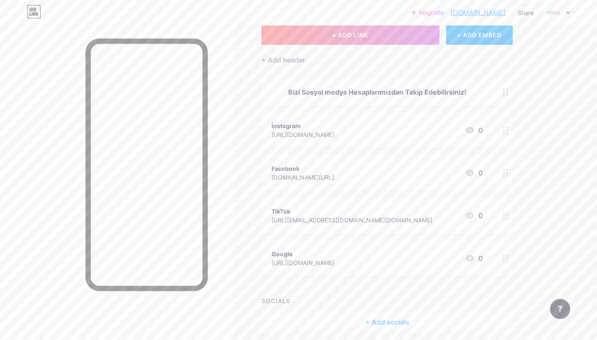
click at [330, 134] on div "[URL][DOMAIN_NAME]" at bounding box center [303, 134] width 63 height 9
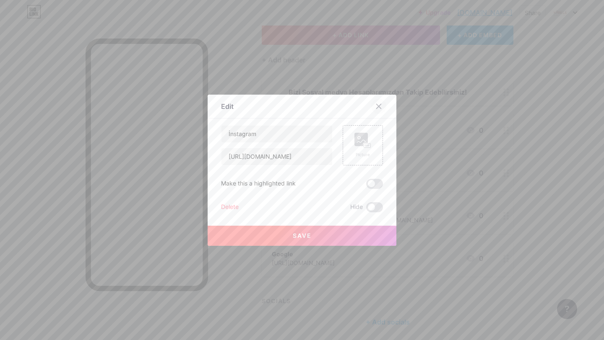
click at [376, 102] on div at bounding box center [378, 106] width 15 height 15
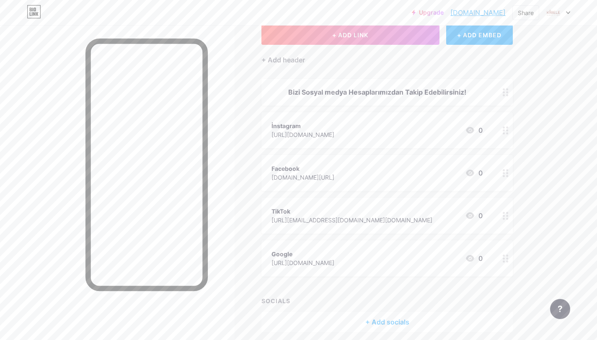
click at [381, 94] on div "Bizi Sosyal medya Hesaplarımızdan Takip Edebilirsiniz!" at bounding box center [377, 92] width 211 height 10
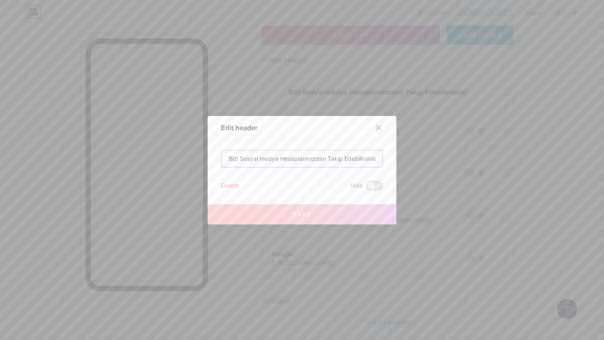
click at [261, 158] on input "Bizi Sosyal medya Hesaplarımızdan Takip Edebilirsiniz!" at bounding box center [301, 158] width 161 height 17
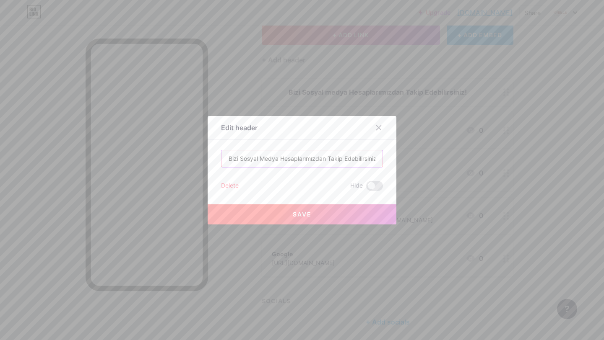
type input "Bizi Sosyal Medya Hesaplarımızdan Takip Edebilirsiniz!"
click at [291, 210] on button "Save" at bounding box center [301, 215] width 189 height 20
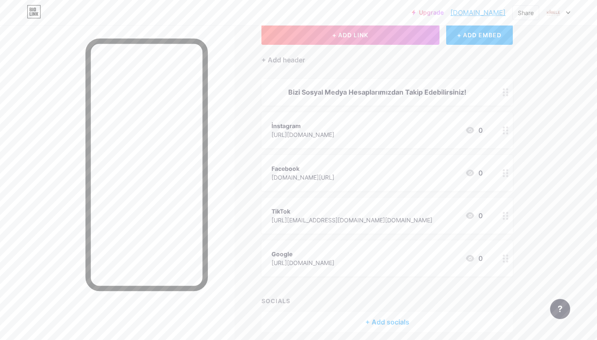
click at [242, 82] on div "Links Posts Design Subscribers NEW Stats Settings + ADD LINK + ADD EMBED + Add …" at bounding box center [274, 173] width 548 height 402
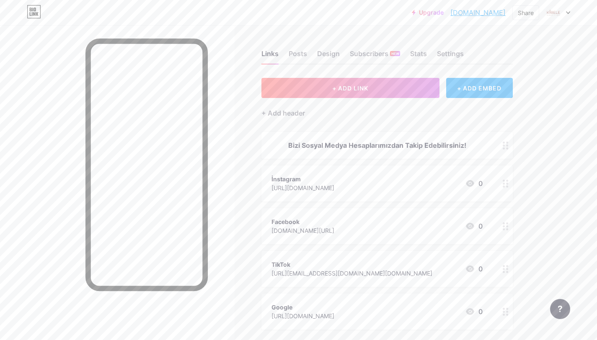
click at [526, 55] on div "Links Posts Design Subscribers NEW Stats Settings + ADD LINK + ADD EMBED + Add …" at bounding box center [274, 226] width 548 height 402
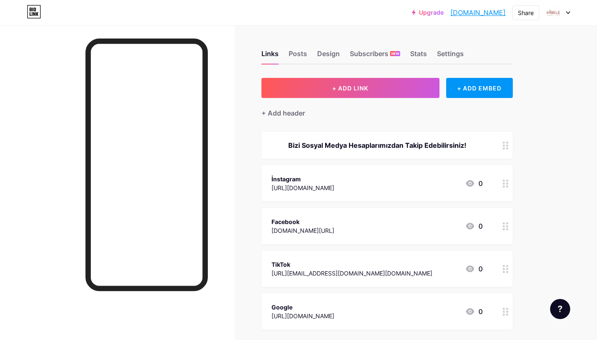
click at [291, 17] on div "Upgrade kibelebeautystu... [DOMAIN_NAME] Share Switch accounts [EMAIL_ADDRESS][…" at bounding box center [298, 12] width 597 height 15
